Goal: Task Accomplishment & Management: Use online tool/utility

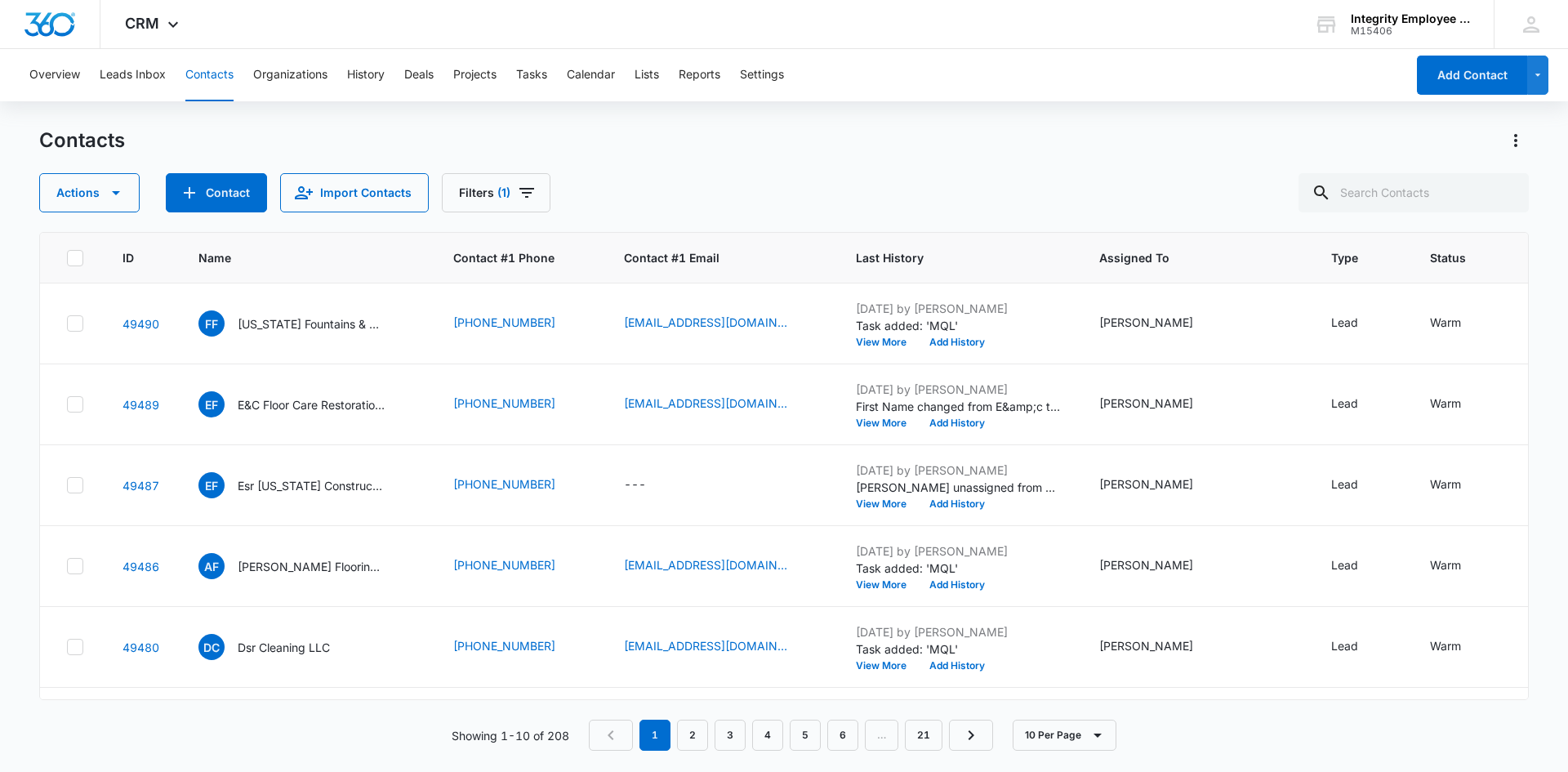
click at [868, 201] on div "Actions Contact Import Contacts Filters (1)" at bounding box center [784, 193] width 1490 height 40
click at [345, 561] on p "[PERSON_NAME] Flooring Services LLC" at bounding box center [311, 566] width 147 height 17
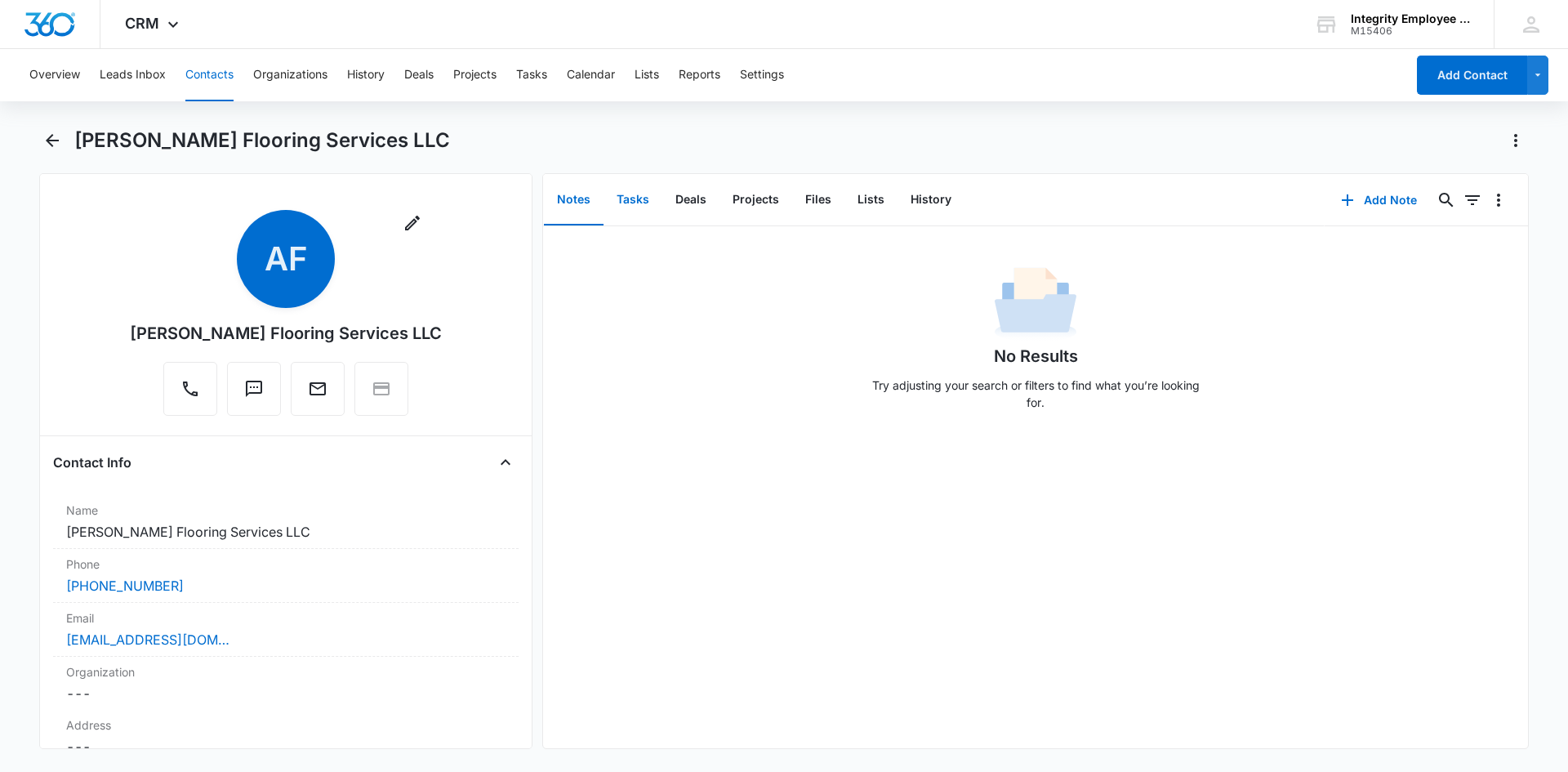
click at [622, 201] on button "Tasks" at bounding box center [633, 200] width 59 height 51
click at [630, 212] on button "Tasks" at bounding box center [633, 200] width 59 height 51
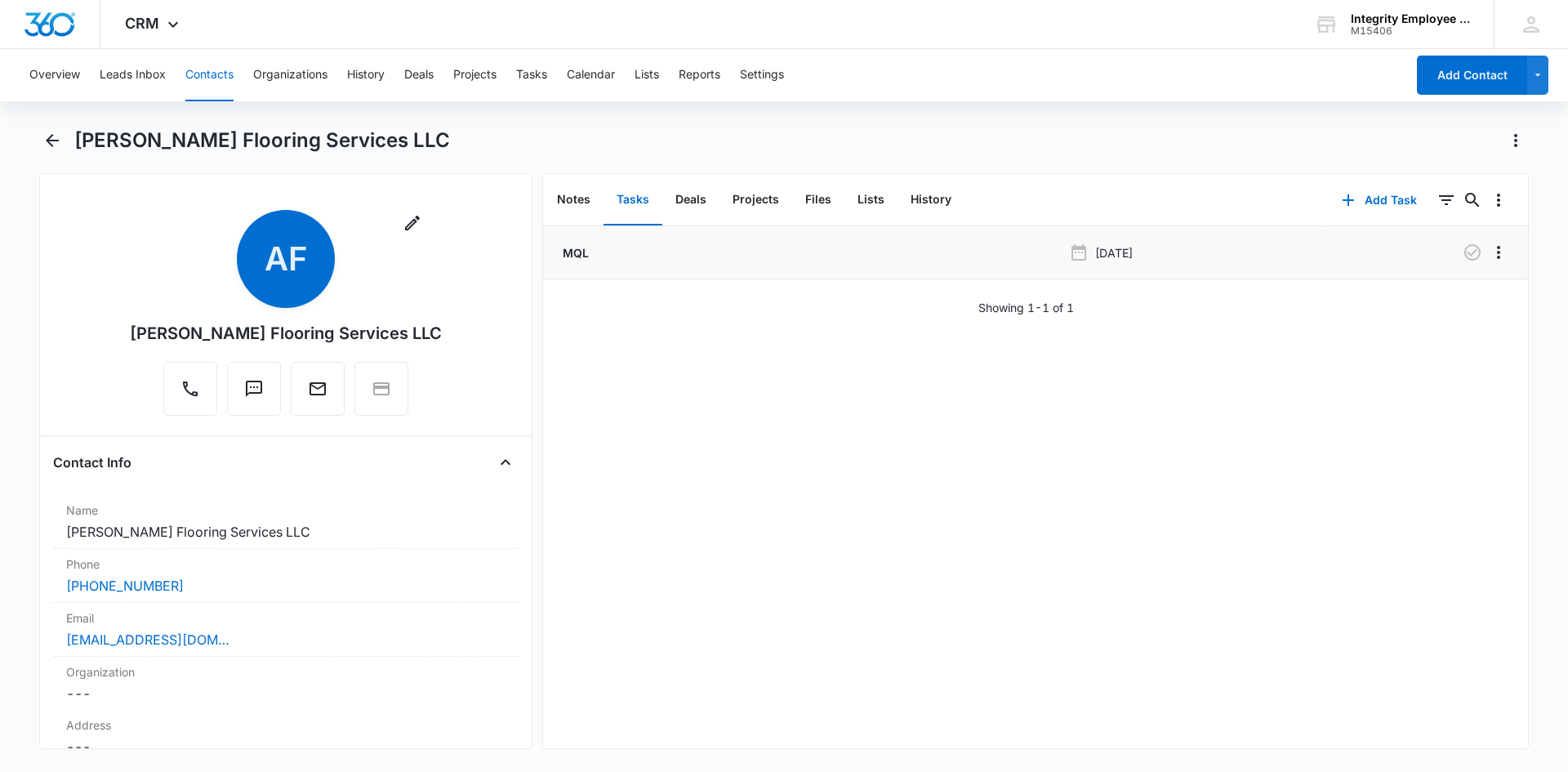
click at [577, 255] on p "MQL" at bounding box center [574, 253] width 29 height 17
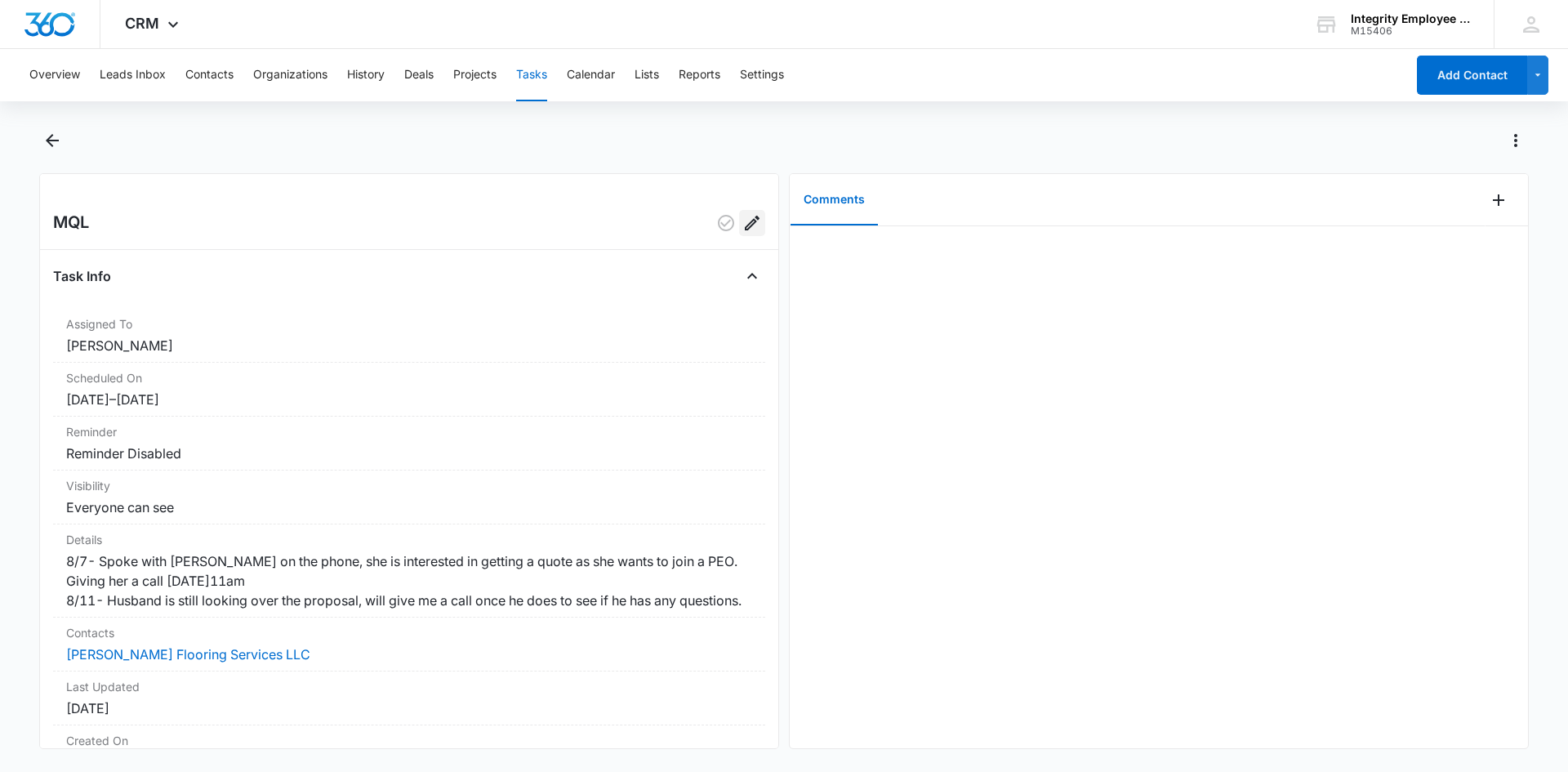
click at [744, 234] on button "Edit" at bounding box center [752, 223] width 26 height 26
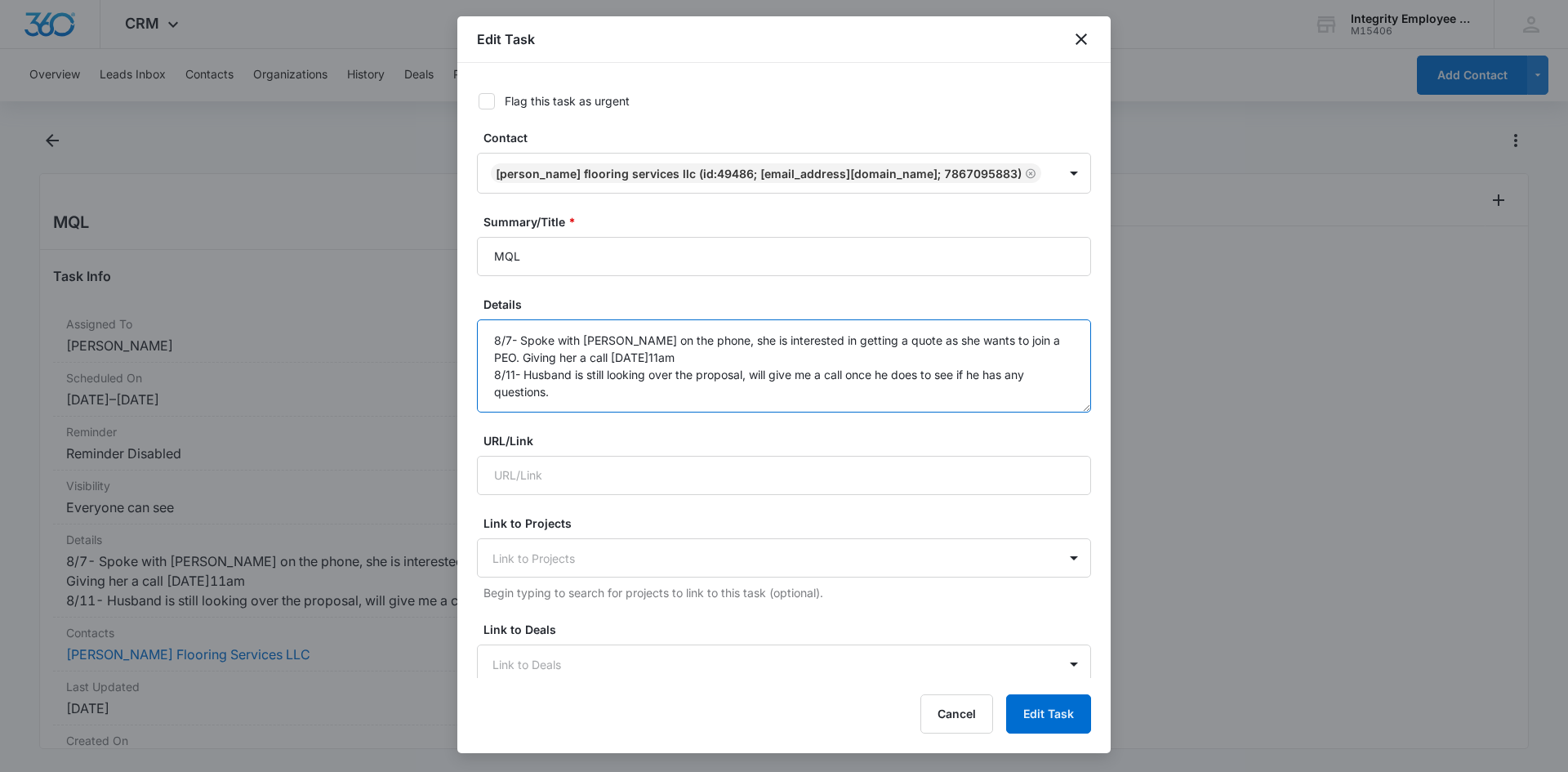
click at [582, 393] on textarea "8/7- Spoke with Flor on the phone, she is interested in getting a quote as she …" at bounding box center [784, 366] width 614 height 93
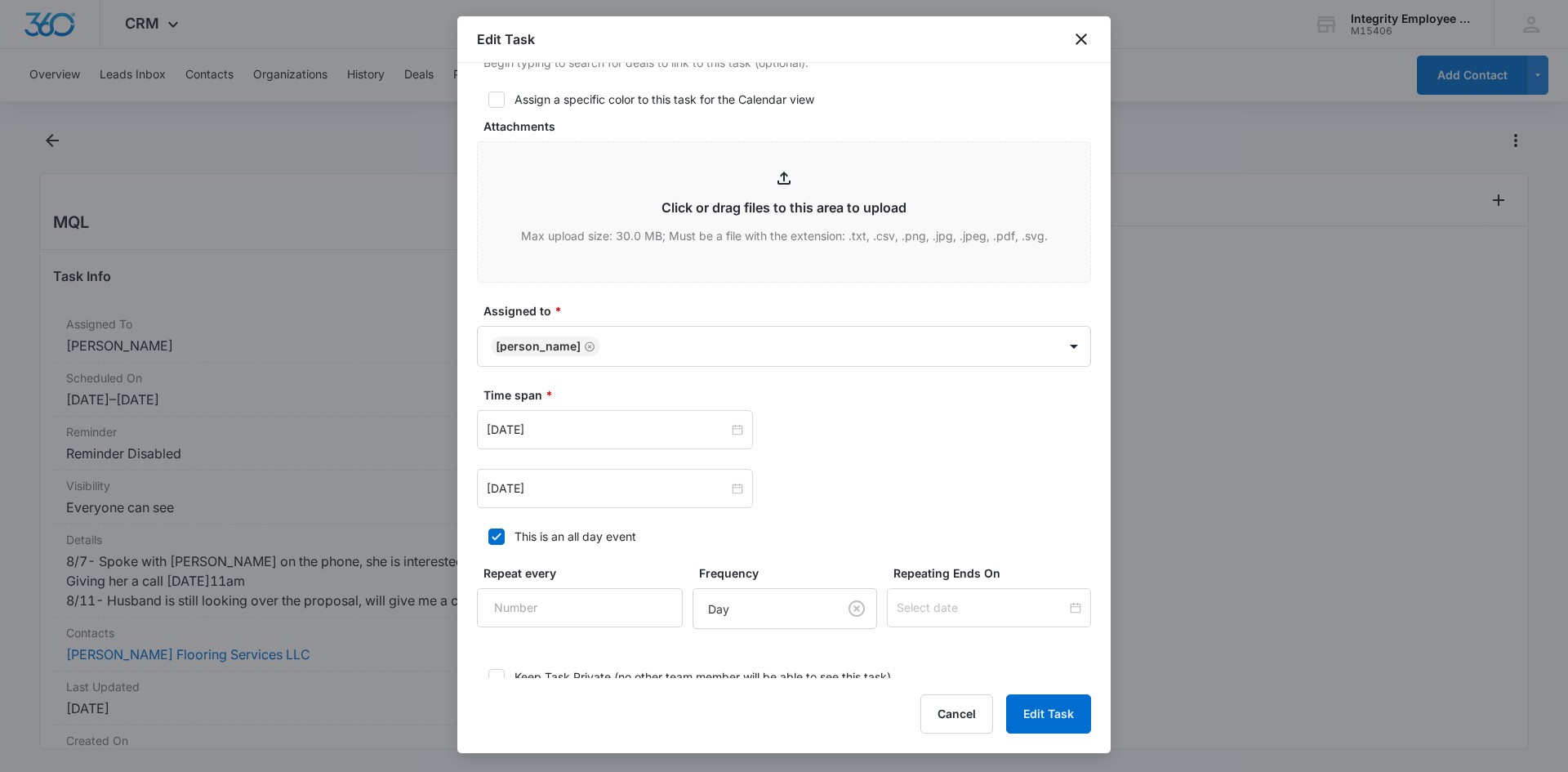
scroll to position [746, 0]
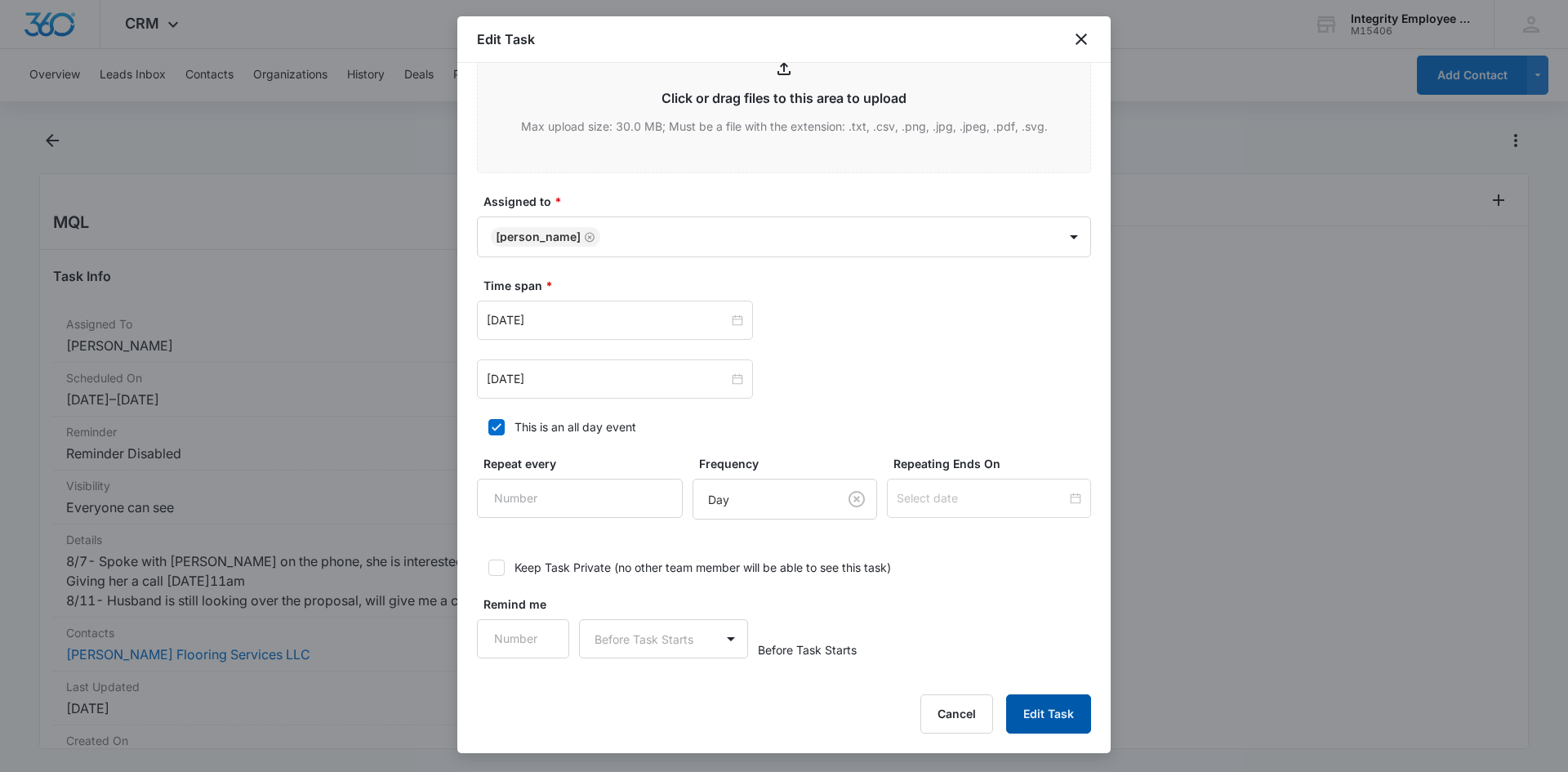
type textarea "8/7- Spoke with Flor on the phone, she is interested in getting a quote as she …"
click at [1043, 728] on button "Edit Task" at bounding box center [1048, 714] width 85 height 40
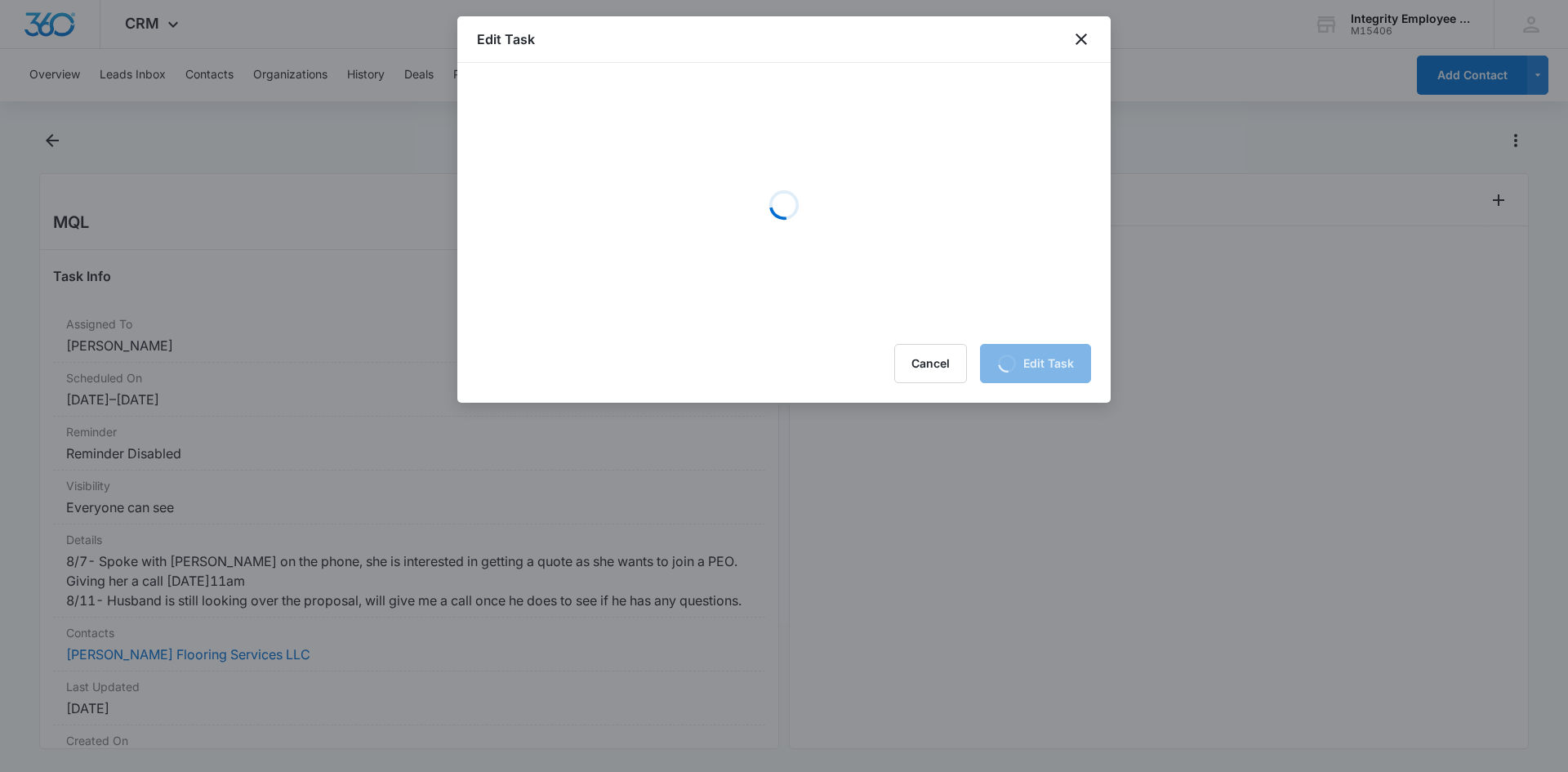
scroll to position [0, 0]
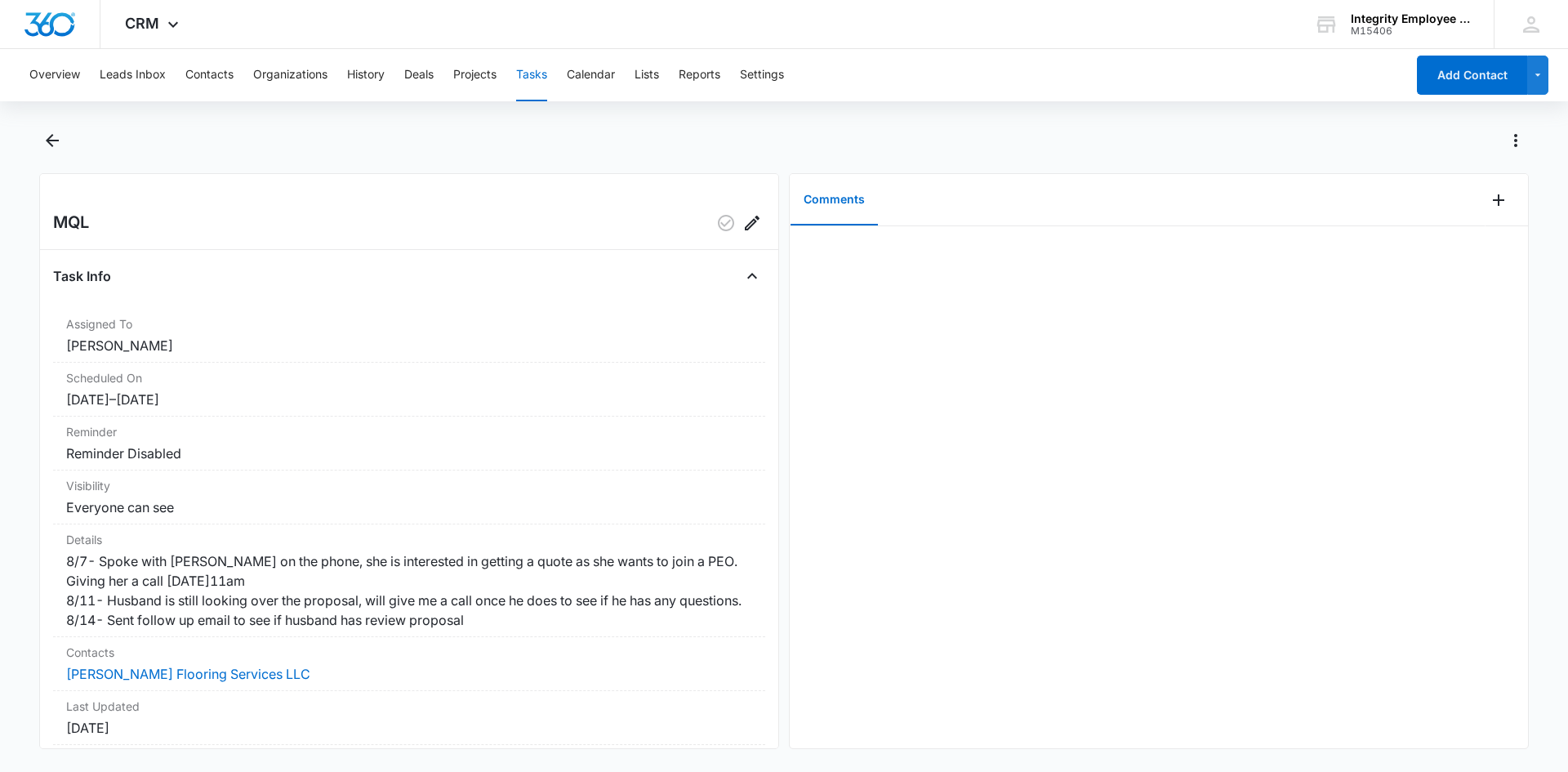
click at [37, 144] on main "MQL Task Info Assigned To Nicholas Harris Scheduled On 8/11/25 – 8/11/25 Remind…" at bounding box center [784, 448] width 1568 height 641
click at [42, 149] on icon "Back" at bounding box center [52, 140] width 20 height 20
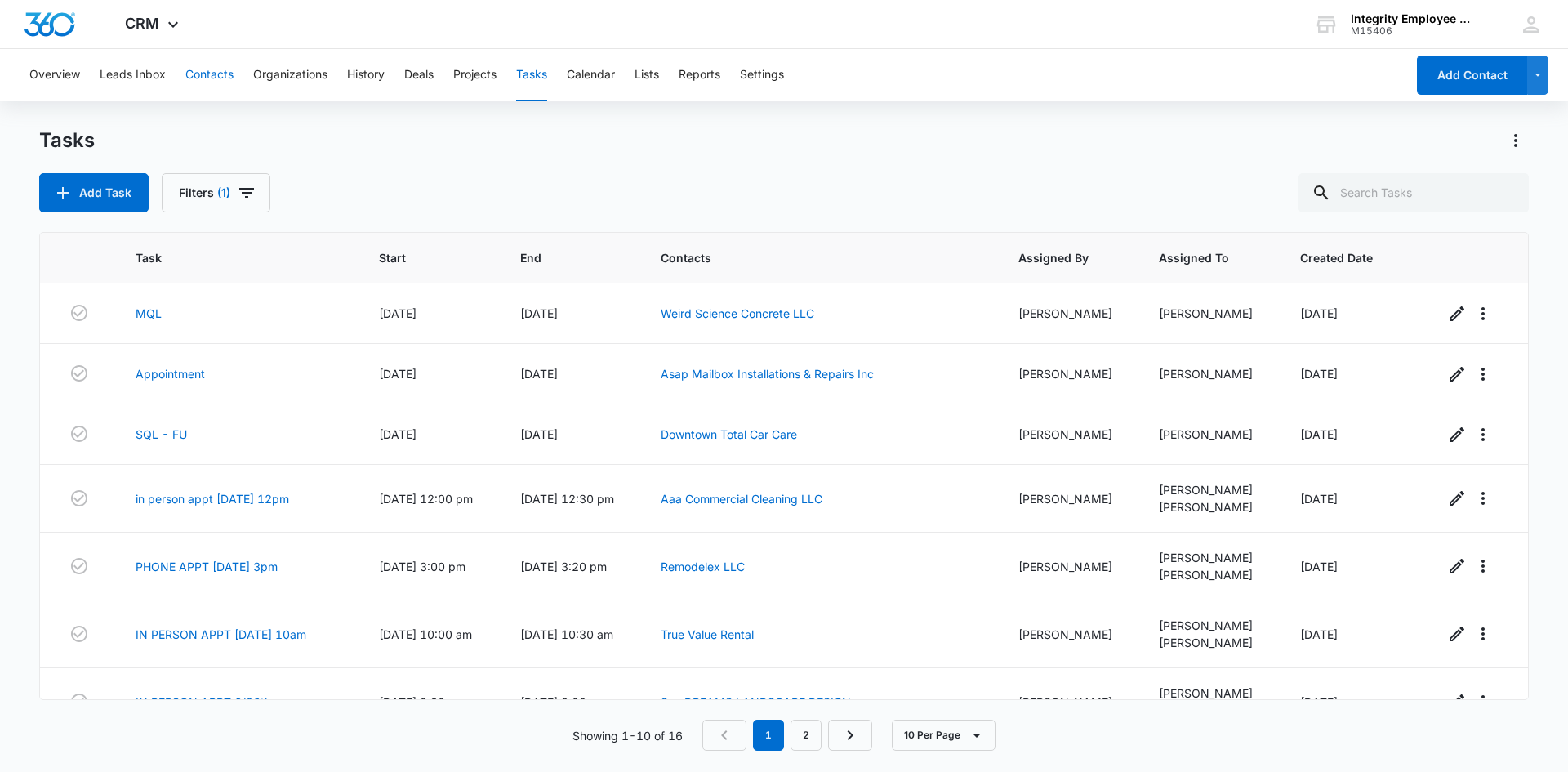
click at [189, 72] on button "Contacts" at bounding box center [209, 75] width 48 height 52
